Goal: Task Accomplishment & Management: Manage account settings

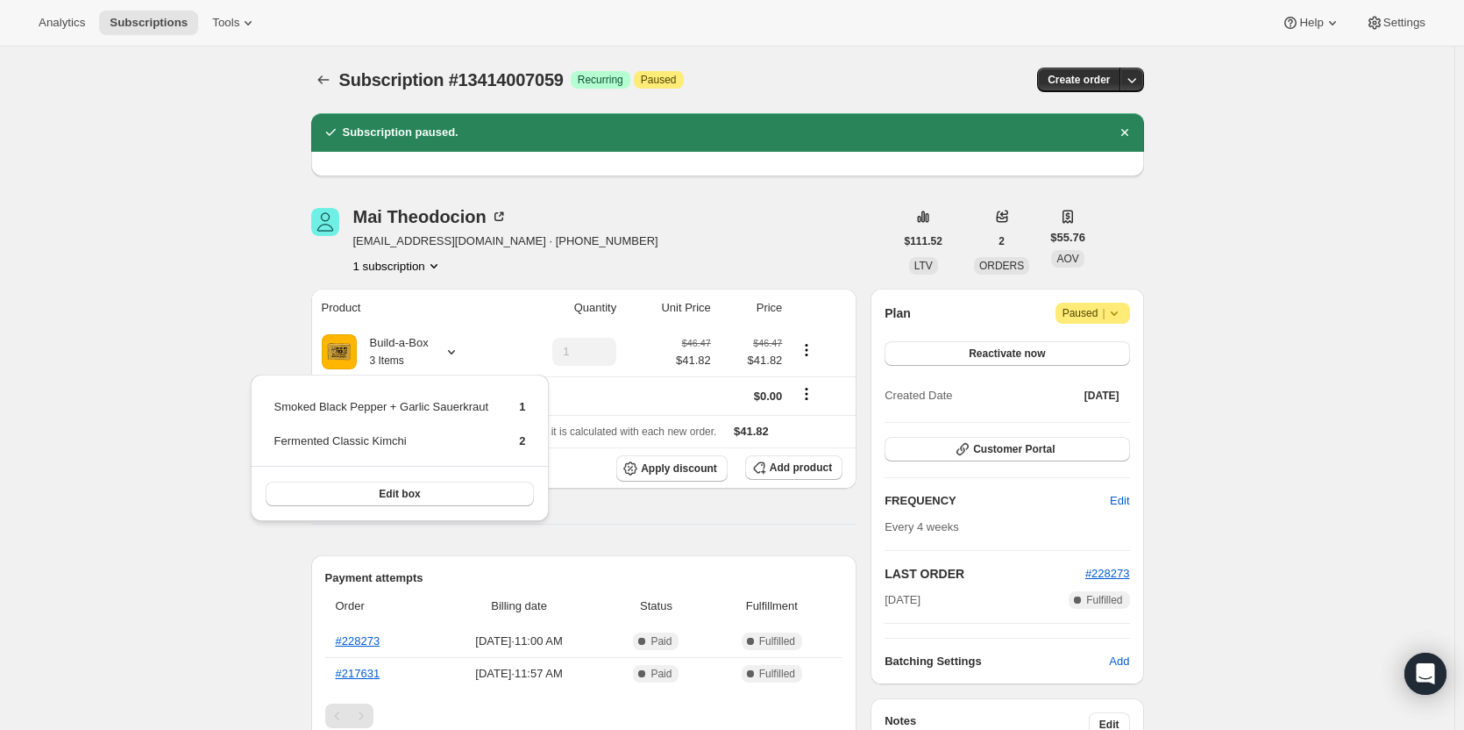
scroll to position [175, 0]
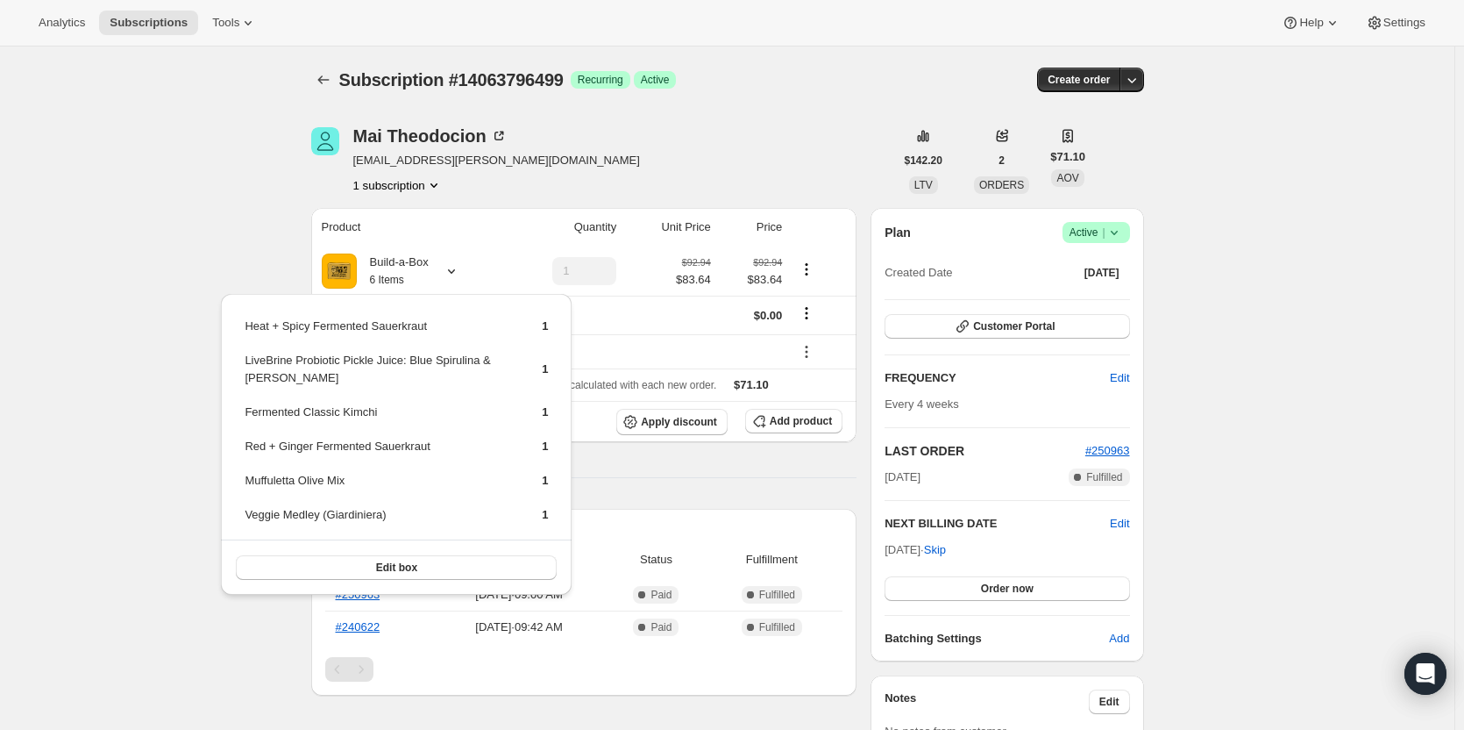
click at [1103, 223] on span "Success Active |" at bounding box center [1097, 232] width 68 height 21
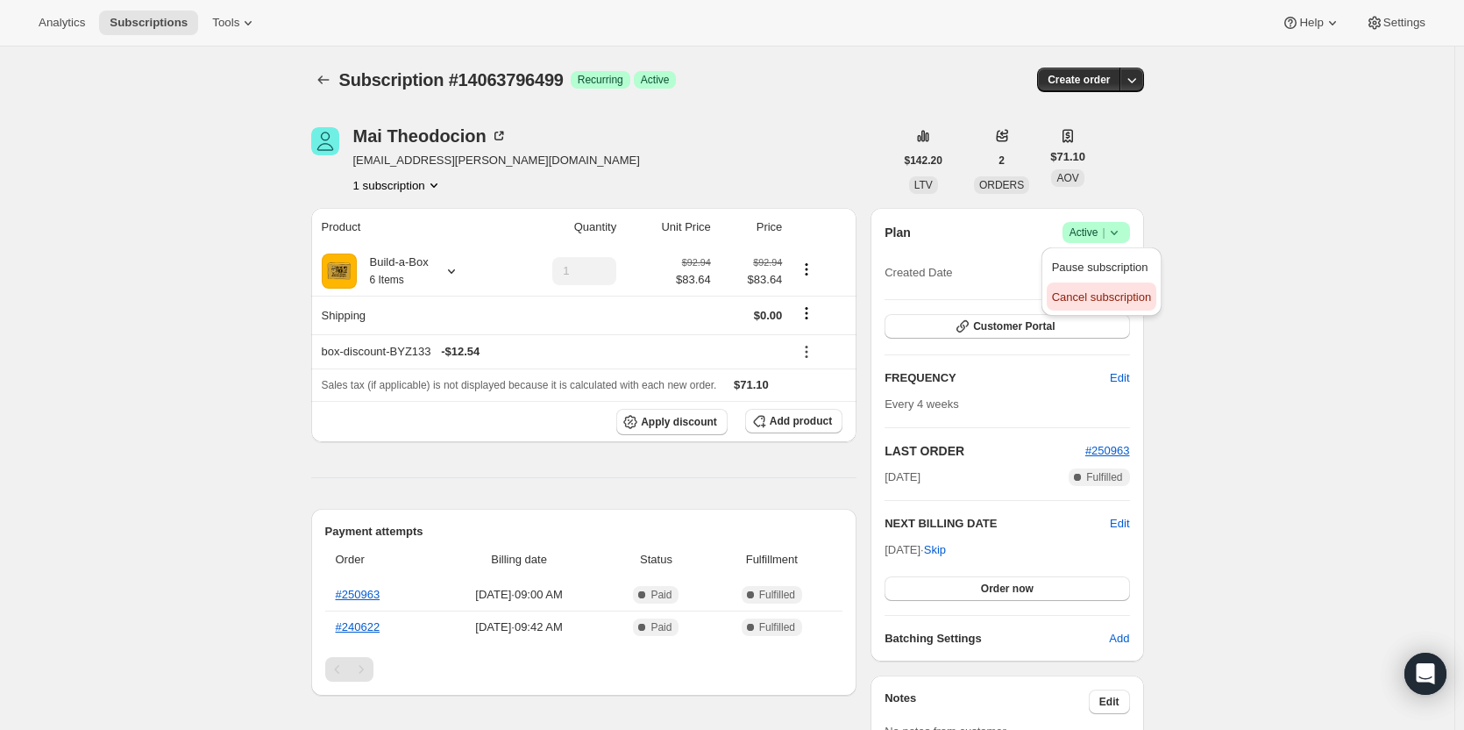
click at [1106, 290] on span "Cancel subscription" at bounding box center [1101, 296] width 99 height 13
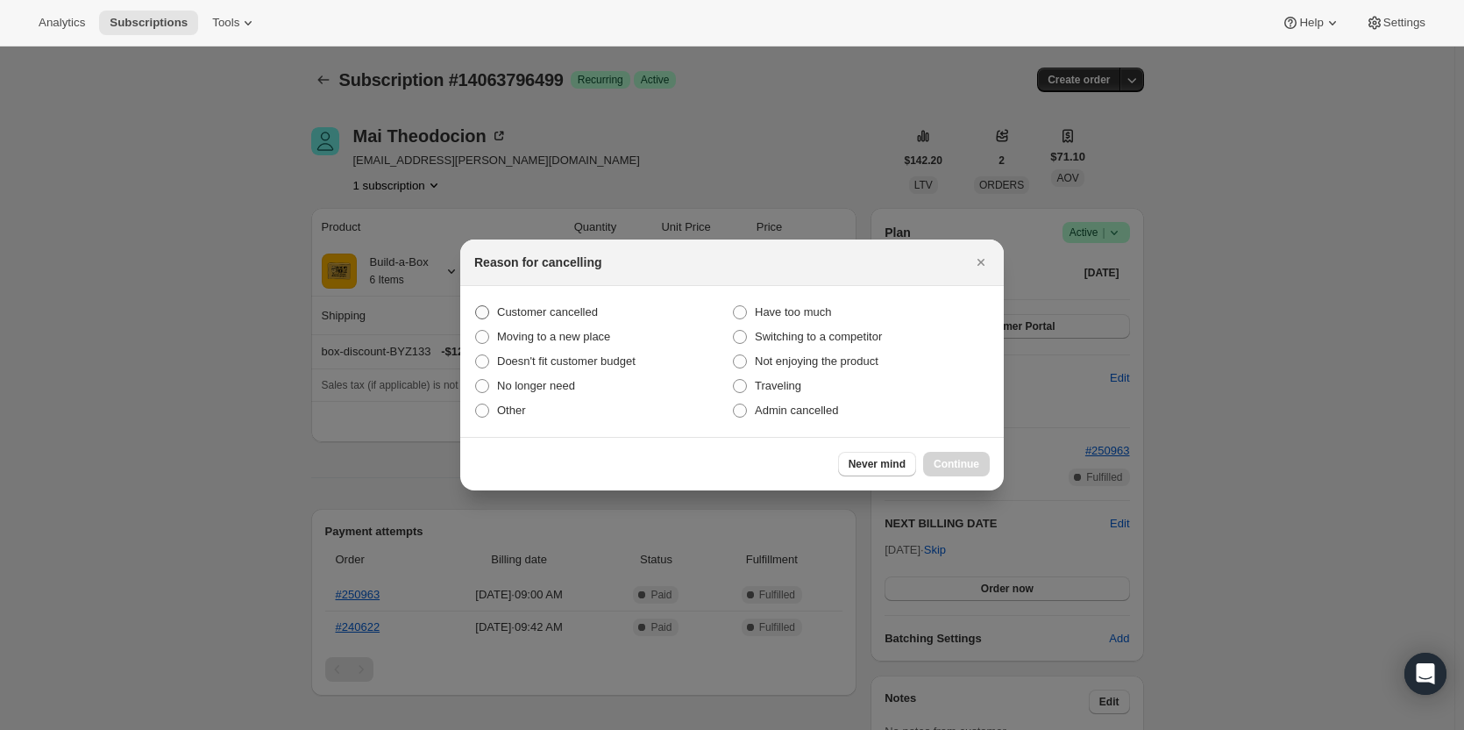
click at [558, 314] on span "Customer cancelled" at bounding box center [547, 311] width 101 height 13
click at [476, 306] on input "Customer cancelled" at bounding box center [475, 305] width 1 height 1
radio input "true"
click at [959, 461] on span "Continue" at bounding box center [957, 464] width 46 height 14
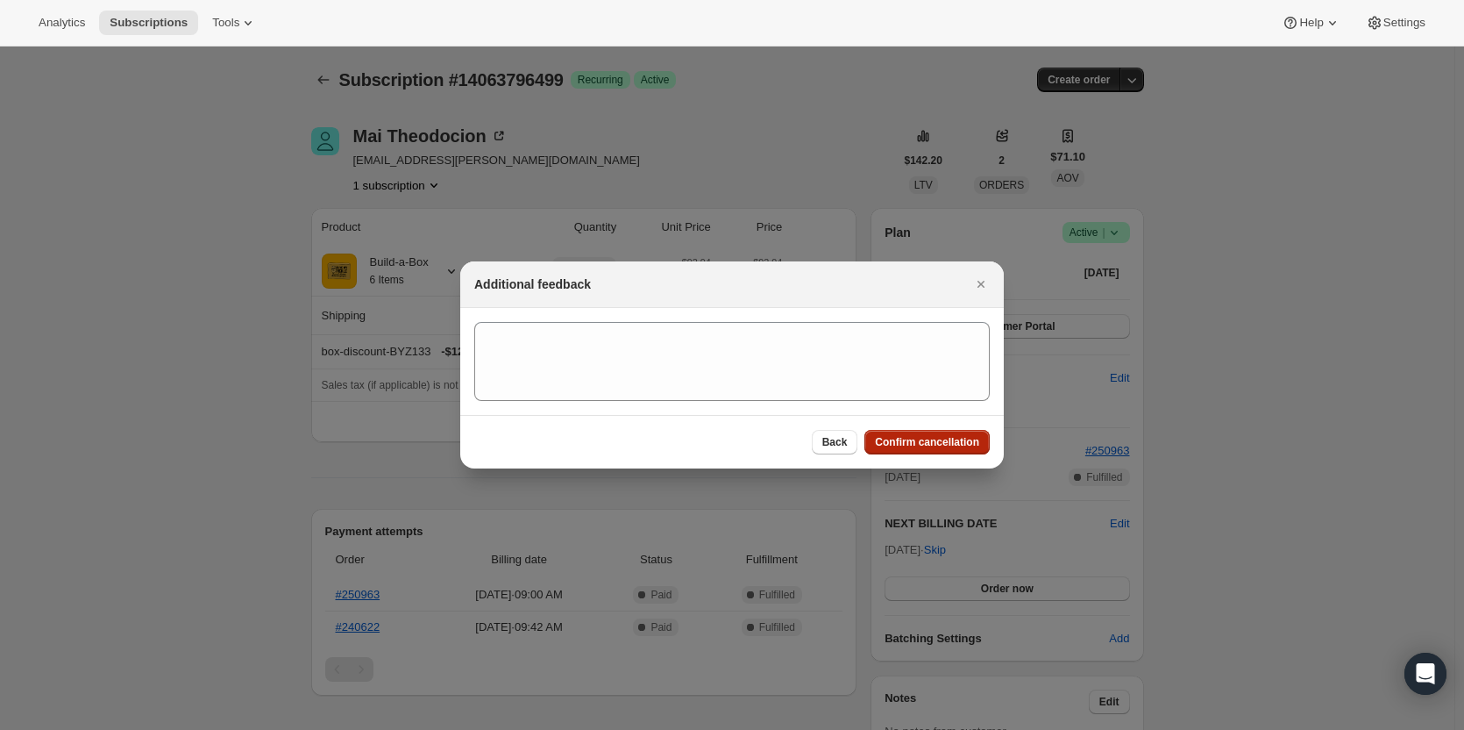
click at [959, 451] on button "Confirm cancellation" at bounding box center [927, 442] width 125 height 25
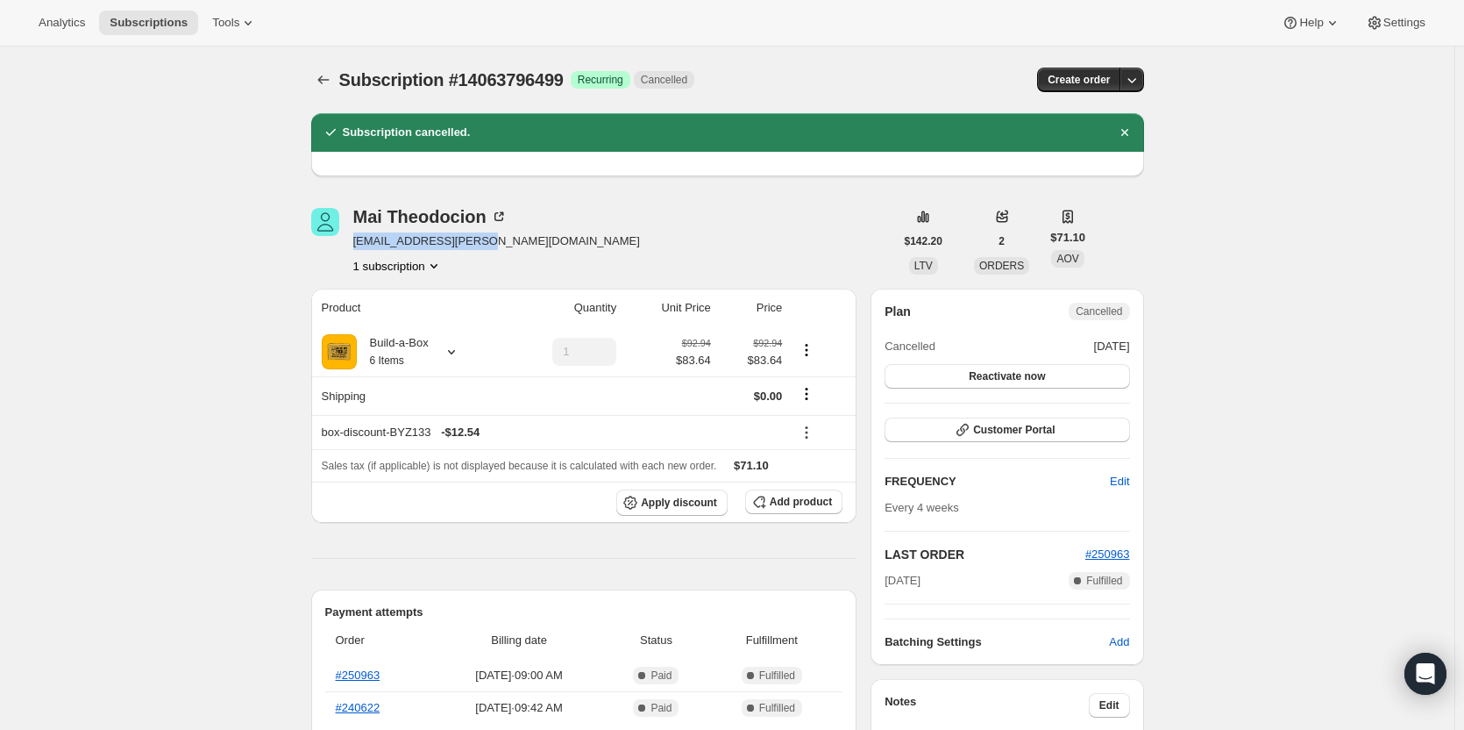
drag, startPoint x: 478, startPoint y: 241, endPoint x: 359, endPoint y: 240, distance: 119.3
click at [359, 240] on span "[EMAIL_ADDRESS][PERSON_NAME][DOMAIN_NAME]" at bounding box center [496, 241] width 287 height 18
copy span "[EMAIL_ADDRESS][PERSON_NAME][DOMAIN_NAME]"
